Goal: Check status: Check status

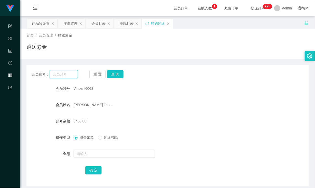
click at [68, 70] on input "text" at bounding box center [64, 74] width 28 height 8
type input "theclostteam"
click at [121, 75] on button "查 询" at bounding box center [115, 74] width 16 height 8
click at [61, 71] on input "theclostteam" at bounding box center [64, 74] width 28 height 8
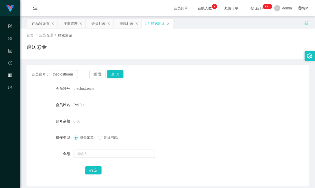
click at [203, 101] on div "Pei Jun" at bounding box center [156, 105] width 165 height 10
click at [119, 76] on button "查 询" at bounding box center [115, 74] width 16 height 8
click at [68, 24] on div "注单管理" at bounding box center [70, 24] width 14 height 10
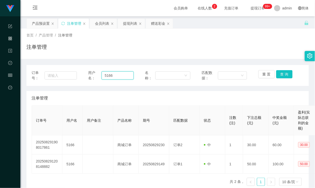
drag, startPoint x: 121, startPoint y: 76, endPoint x: 92, endPoint y: 72, distance: 29.3
click at [93, 72] on div "用户名： 5166" at bounding box center [110, 75] width 45 height 11
paste input "theclostteam"
type input "theclostteam"
drag, startPoint x: 281, startPoint y: 73, endPoint x: 273, endPoint y: 74, distance: 8.1
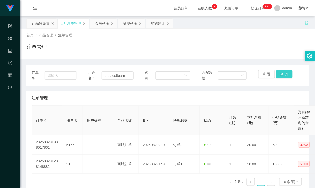
click at [281, 73] on button "查 询" at bounding box center [285, 74] width 16 height 8
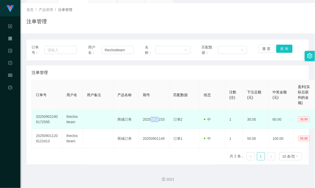
drag, startPoint x: 151, startPoint y: 120, endPoint x: 158, endPoint y: 120, distance: 6.1
click at [158, 120] on td "20250902233" at bounding box center [154, 119] width 31 height 19
click at [155, 119] on td "20250902233" at bounding box center [154, 119] width 31 height 19
drag, startPoint x: 149, startPoint y: 120, endPoint x: 159, endPoint y: 120, distance: 9.2
click at [159, 120] on td "20250902233" at bounding box center [154, 119] width 31 height 19
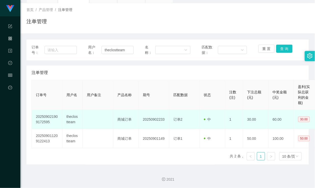
click at [160, 123] on td "20250902233" at bounding box center [154, 119] width 31 height 19
drag, startPoint x: 151, startPoint y: 120, endPoint x: 159, endPoint y: 120, distance: 7.6
click at [159, 120] on td "20250902233" at bounding box center [154, 119] width 31 height 19
